Goal: Task Accomplishment & Management: Manage account settings

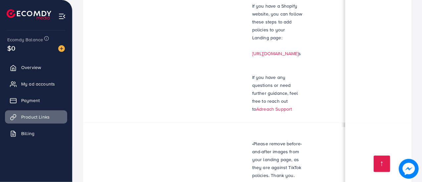
scroll to position [0, 44]
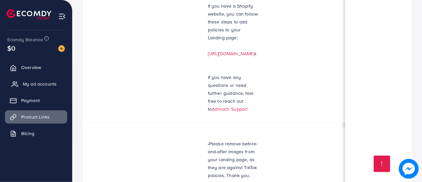
drag, startPoint x: 0, startPoint y: 0, endPoint x: 29, endPoint y: 80, distance: 85.6
click at [29, 80] on link "My ad accounts" at bounding box center [36, 83] width 62 height 13
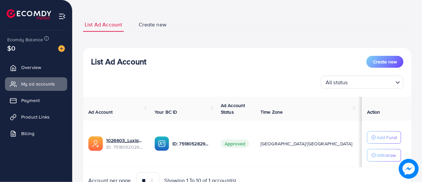
scroll to position [31, 0]
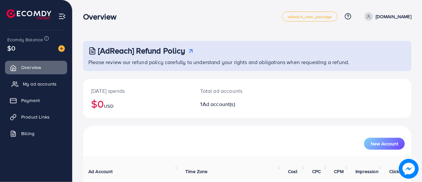
click at [30, 80] on link "My ad accounts" at bounding box center [36, 83] width 62 height 13
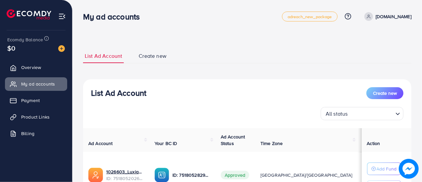
scroll to position [64, 0]
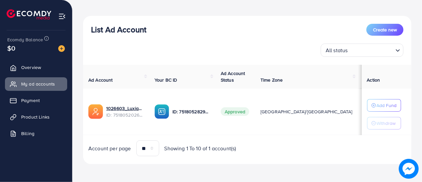
click at [215, 127] on td "ID: 7518052829551181841" at bounding box center [182, 112] width 66 height 47
